Goal: Transaction & Acquisition: Purchase product/service

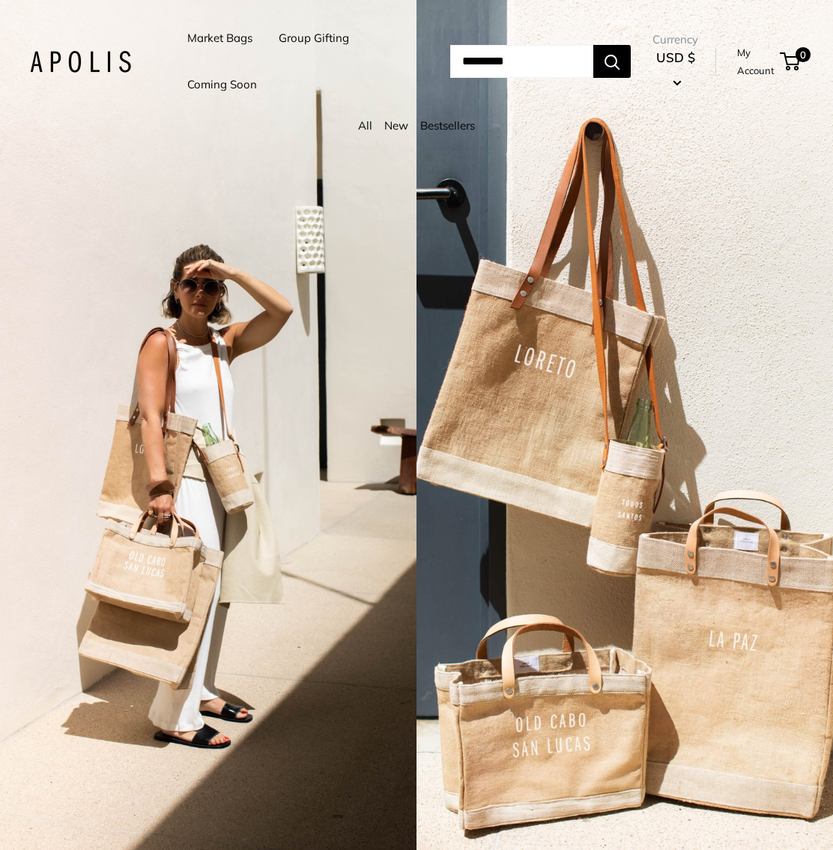
click at [236, 43] on link "Market Bags" at bounding box center [219, 38] width 65 height 21
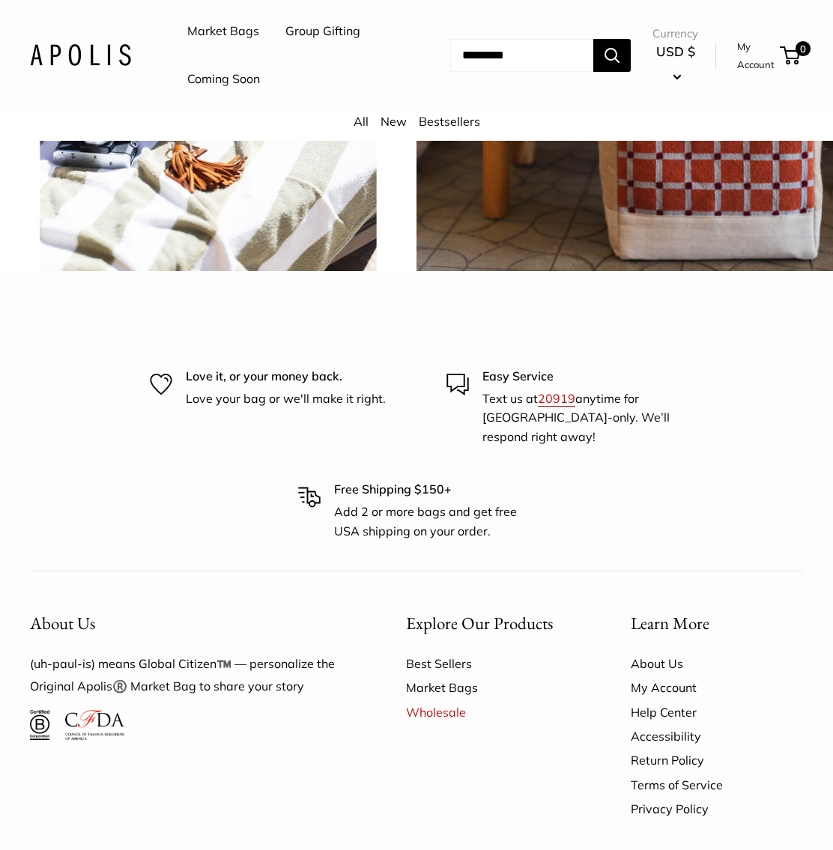
scroll to position [2944, 0]
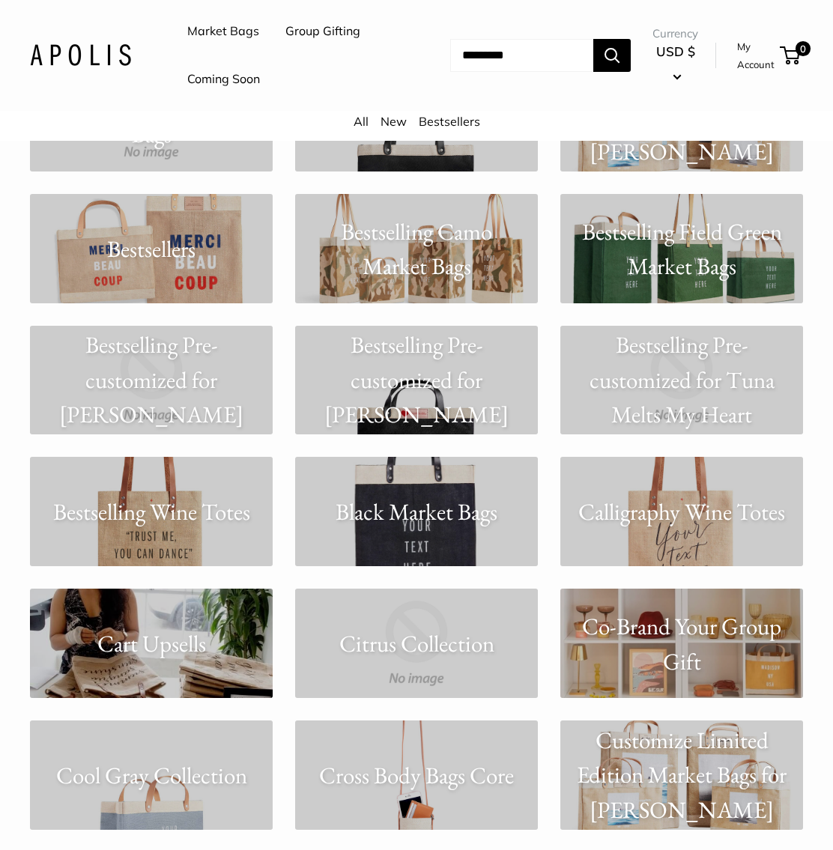
scroll to position [1930, 0]
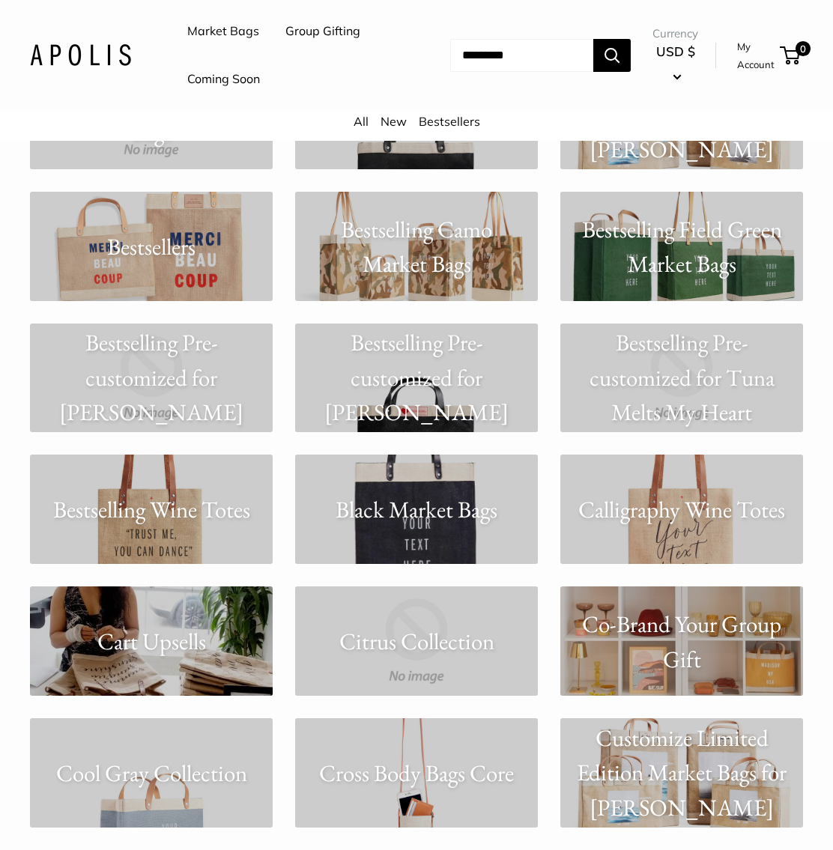
click at [426, 527] on p "Black Market Bags" at bounding box center [416, 509] width 243 height 35
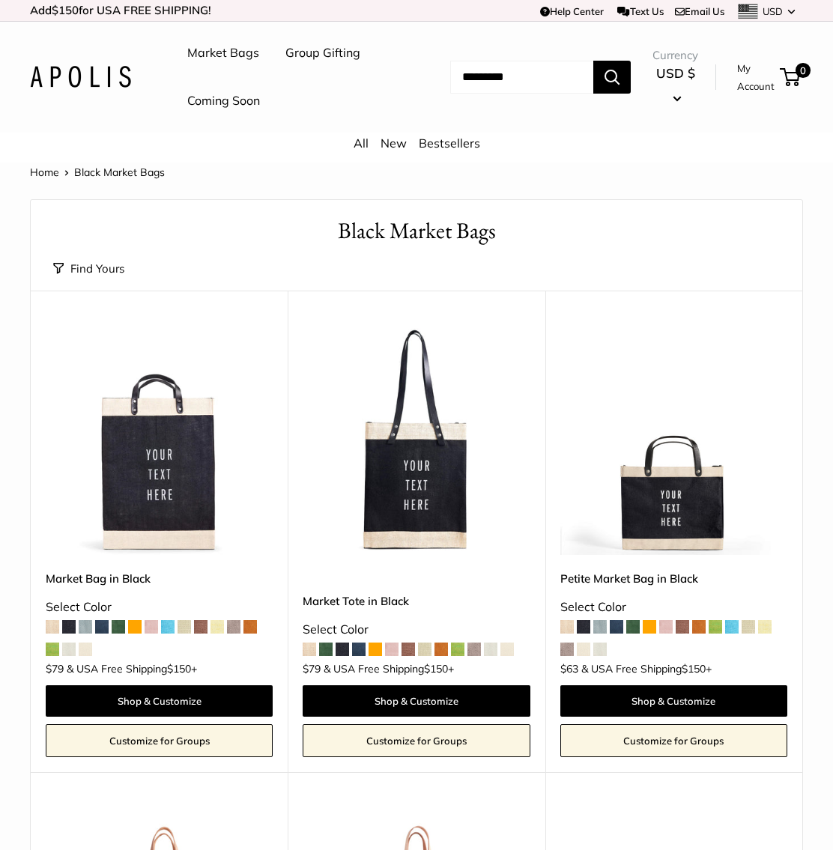
scroll to position [1, 0]
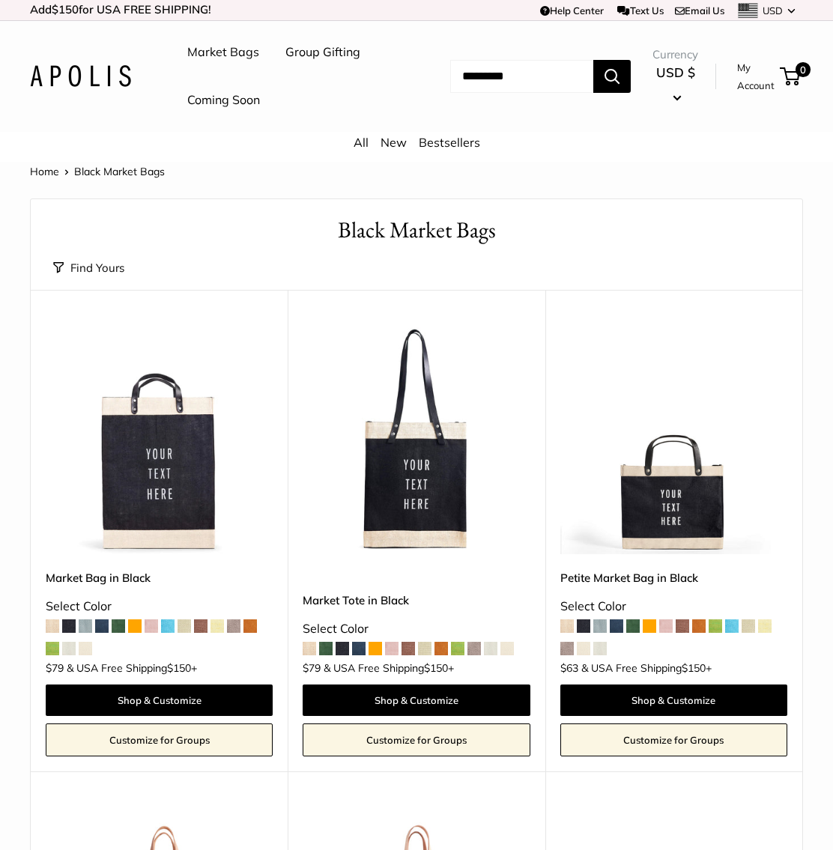
click at [0, 0] on img at bounding box center [0, 0] width 0 height 0
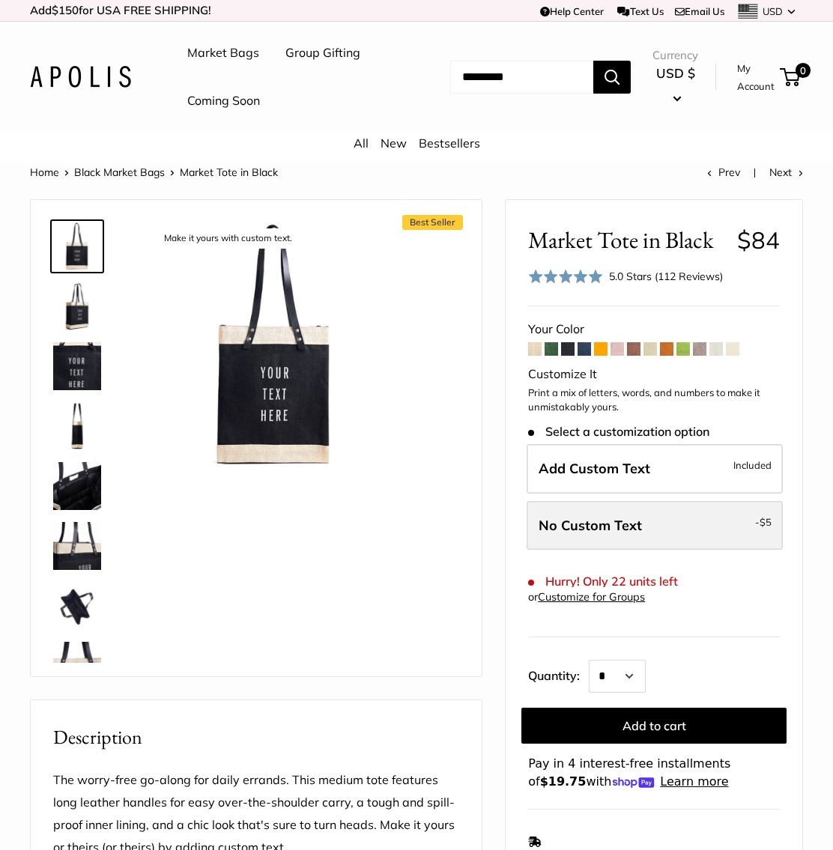
drag, startPoint x: 759, startPoint y: 563, endPoint x: 765, endPoint y: 579, distance: 17.5
click at [760, 531] on span "- $5" at bounding box center [763, 522] width 16 height 18
click at [84, 570] on img at bounding box center [77, 546] width 48 height 48
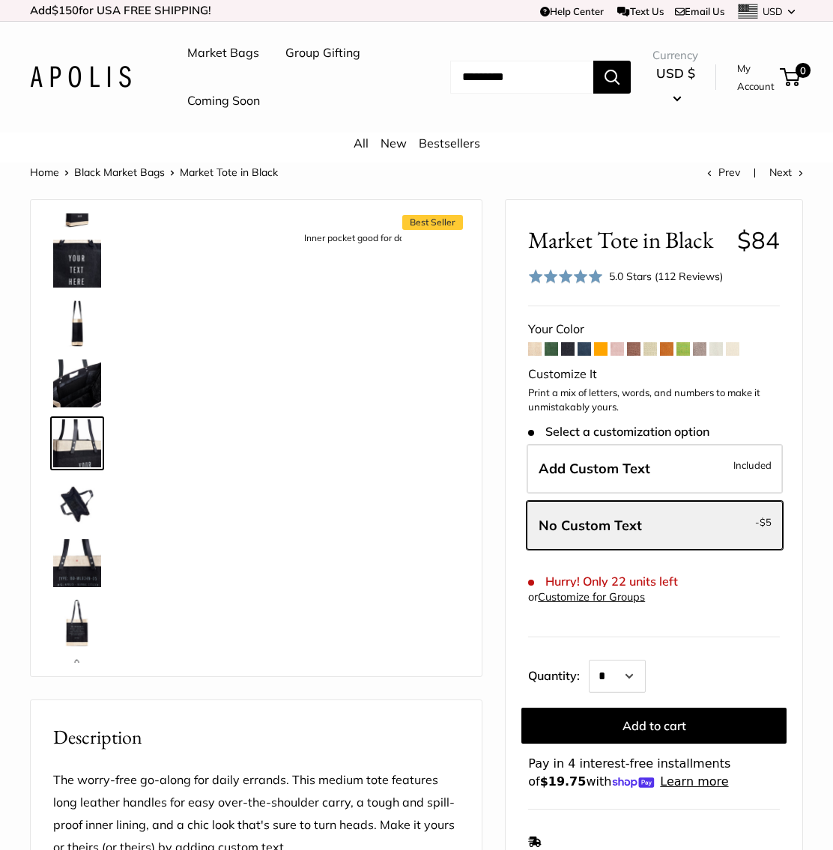
scroll to position [106, 0]
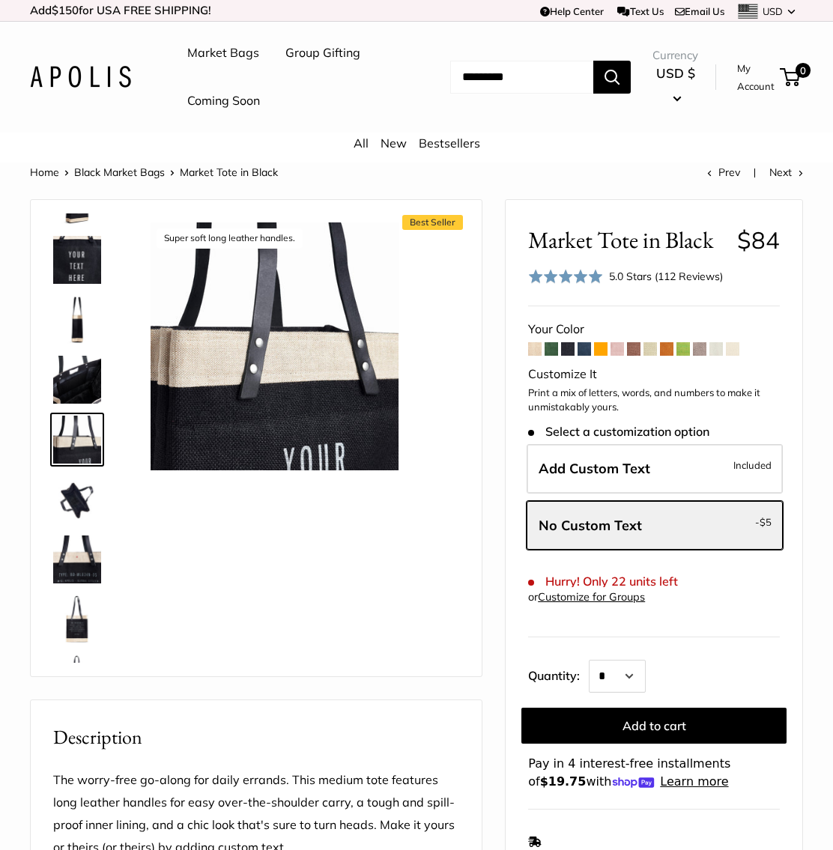
click at [85, 584] on img at bounding box center [77, 560] width 48 height 48
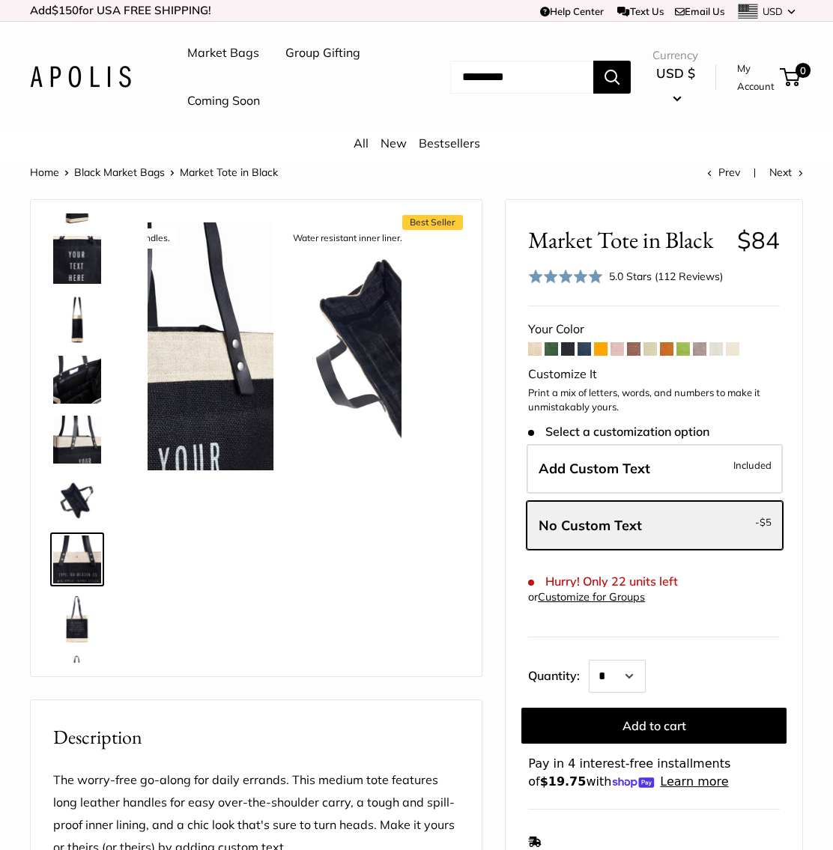
scroll to position [156, 0]
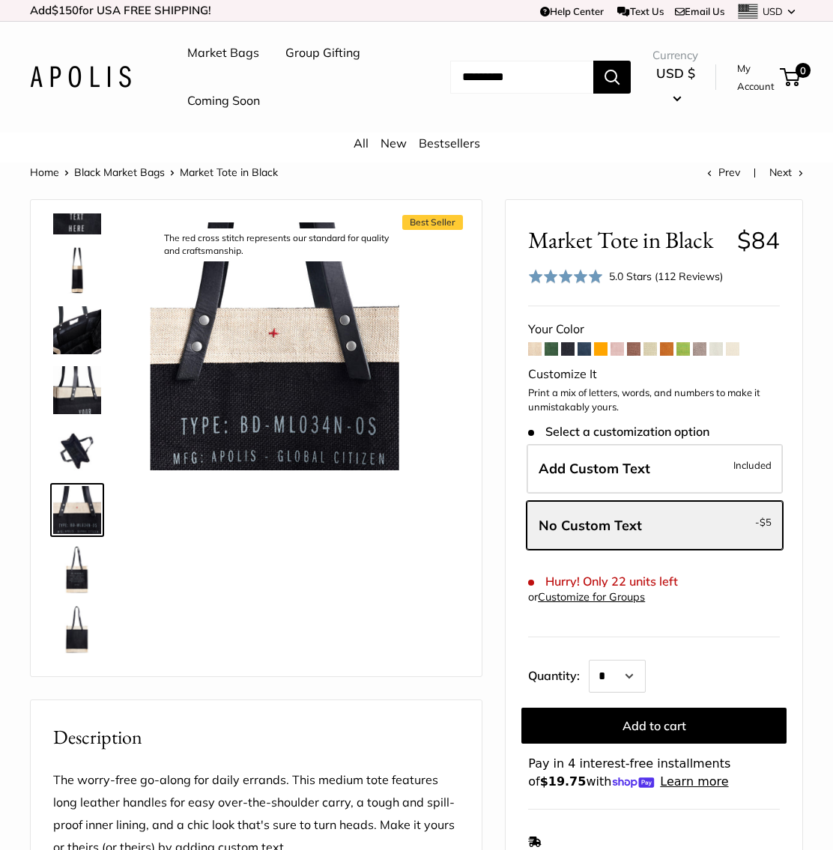
click at [74, 654] on img at bounding box center [77, 630] width 48 height 48
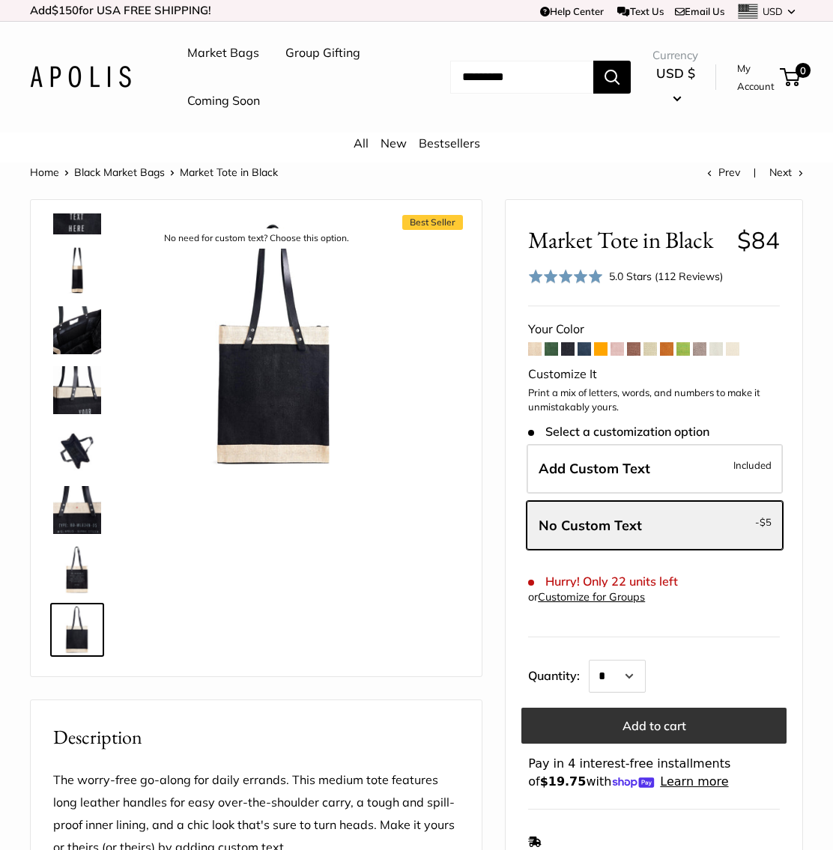
click at [693, 744] on button "Add to cart" at bounding box center [653, 726] width 265 height 36
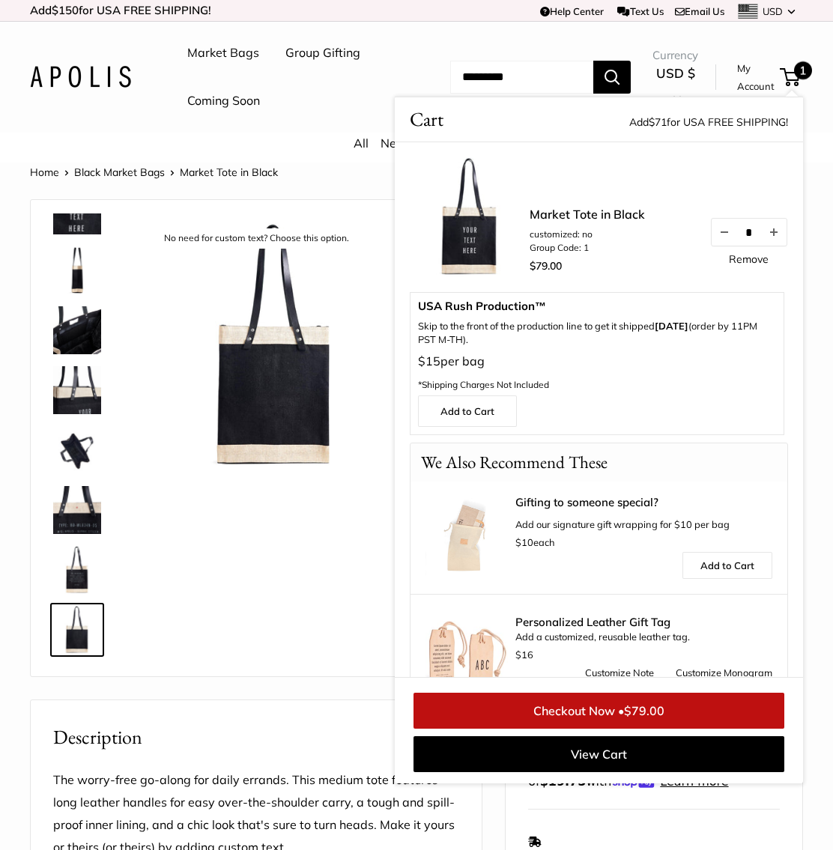
click at [279, 661] on div "Best Seller Make it yours with custom text. Custom printed text with eco-friend…" at bounding box center [256, 438] width 414 height 446
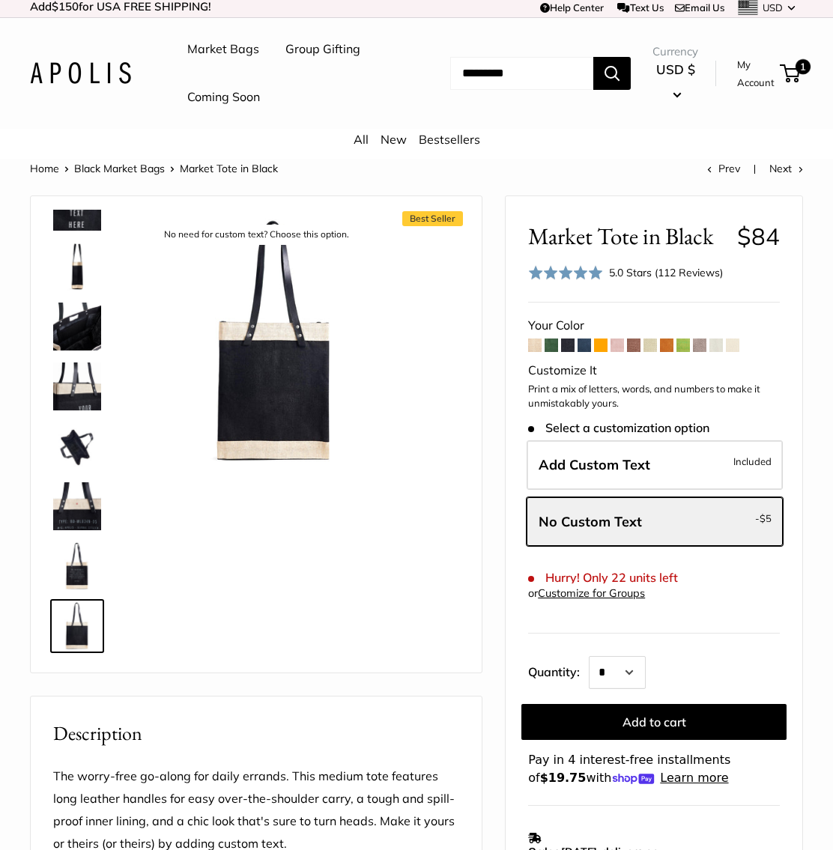
scroll to position [0, 0]
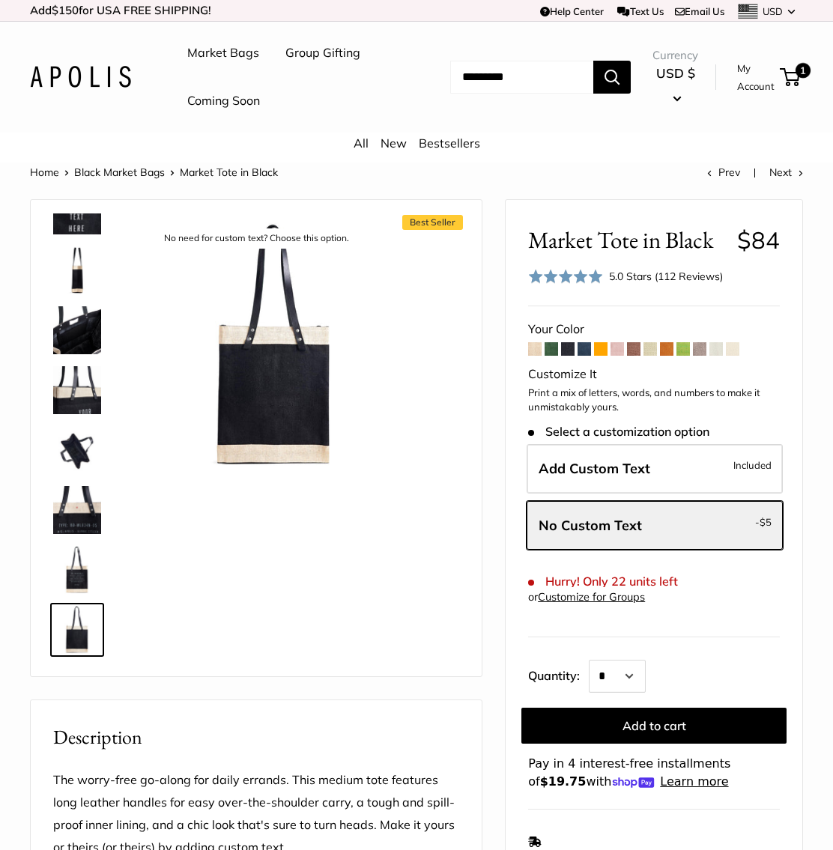
click at [552, 356] on span at bounding box center [551, 348] width 13 height 13
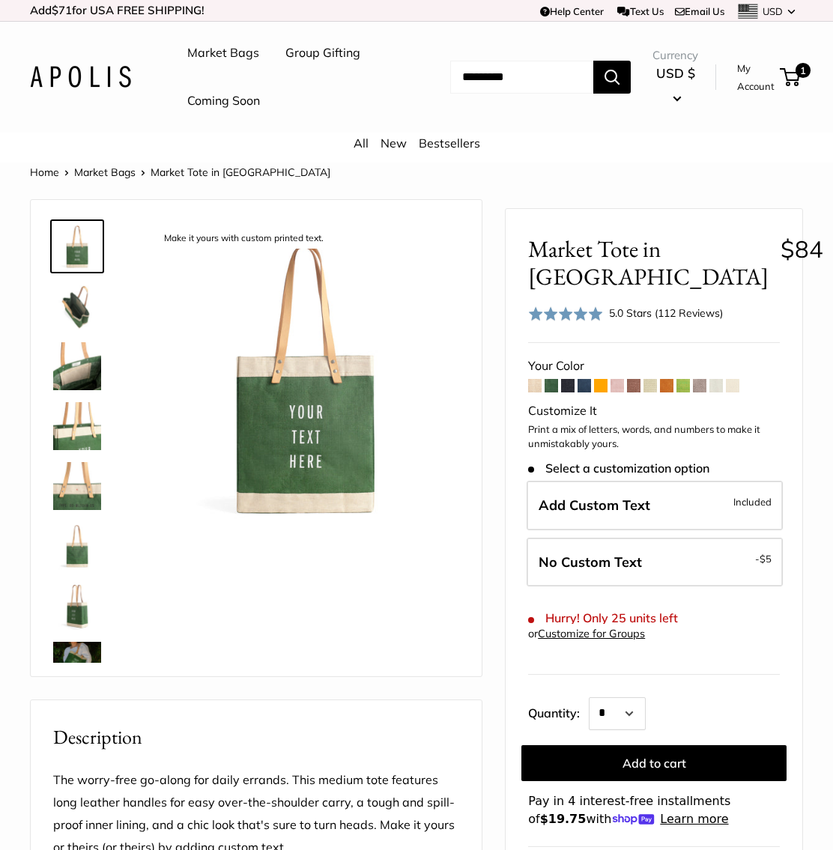
click at [585, 393] on span at bounding box center [584, 385] width 13 height 13
